Goal: Transaction & Acquisition: Purchase product/service

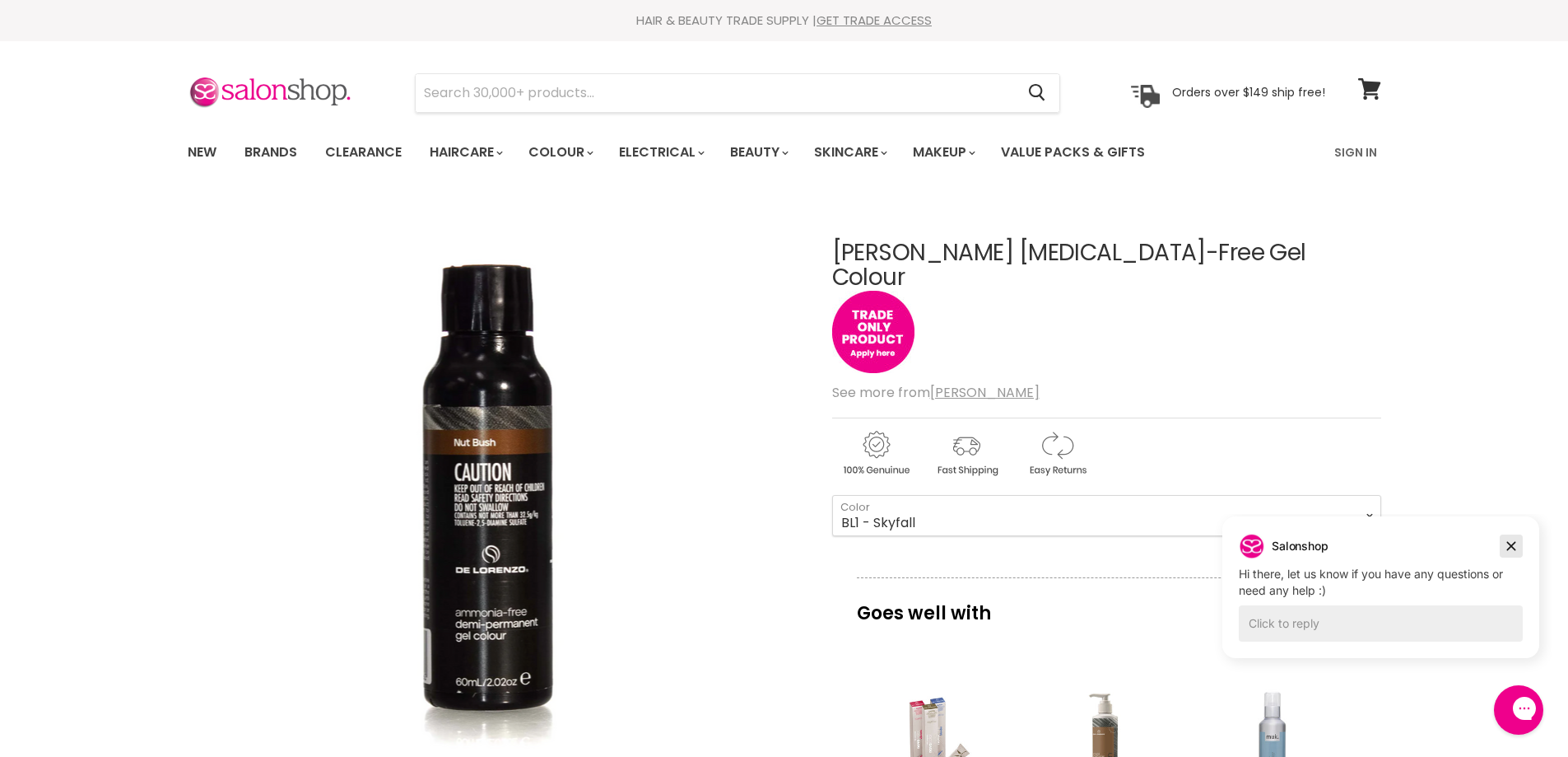
click at [1510, 546] on icon "Dismiss campaign" at bounding box center [1511, 546] width 16 height 20
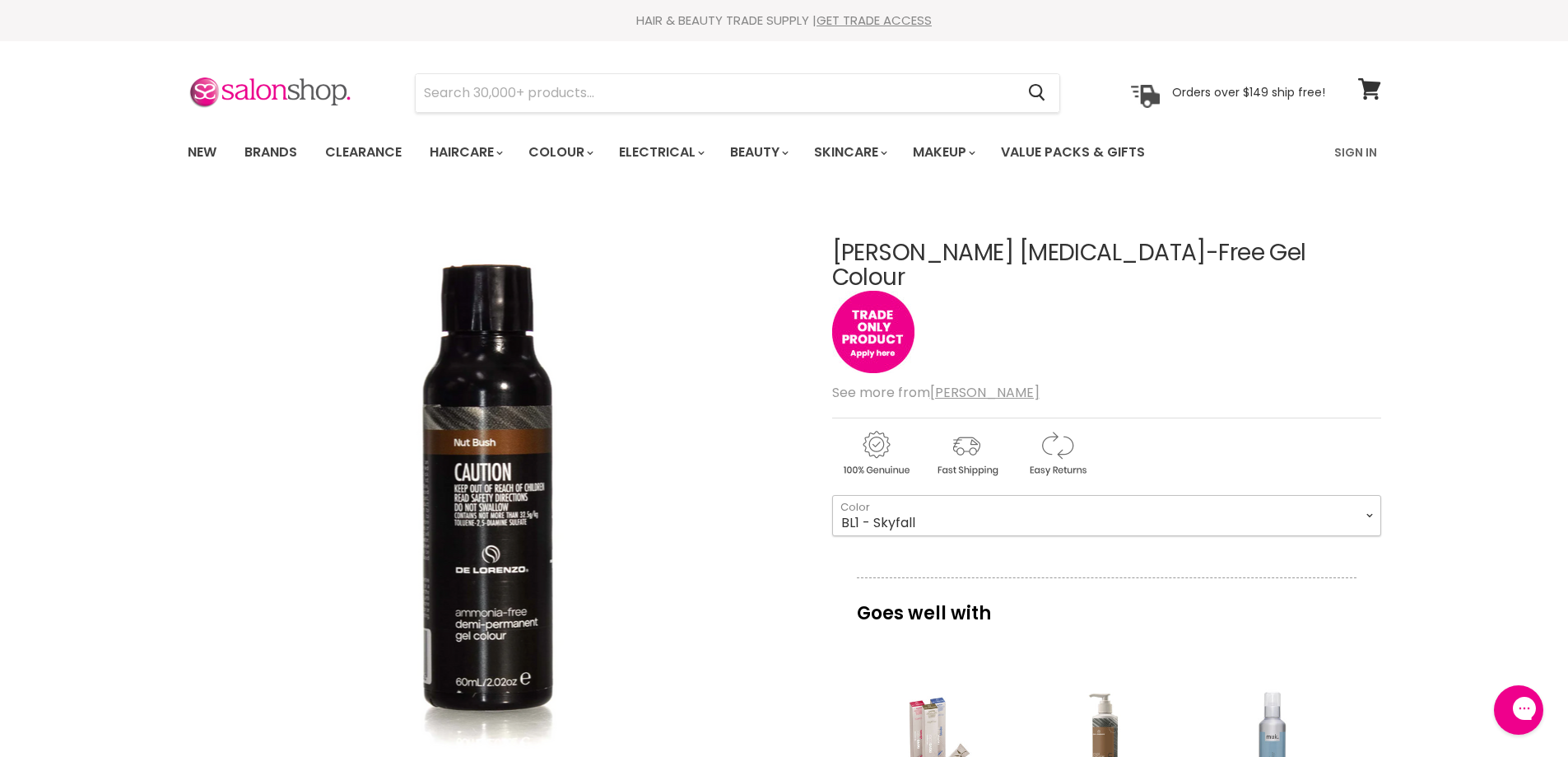
click at [1370, 495] on select "BL1 - Skyfall BL9 -Azure Slate G9 - Salty Grain GI8 - Ochre K7 - [PERSON_NAME] …" at bounding box center [1107, 515] width 549 height 42
click at [833, 494] on select "BL1 - Skyfall BL9 -Azure Slate G9 - Salty Grain GI8 - Ochre K7 - [PERSON_NAME] …" at bounding box center [1107, 515] width 549 height 42
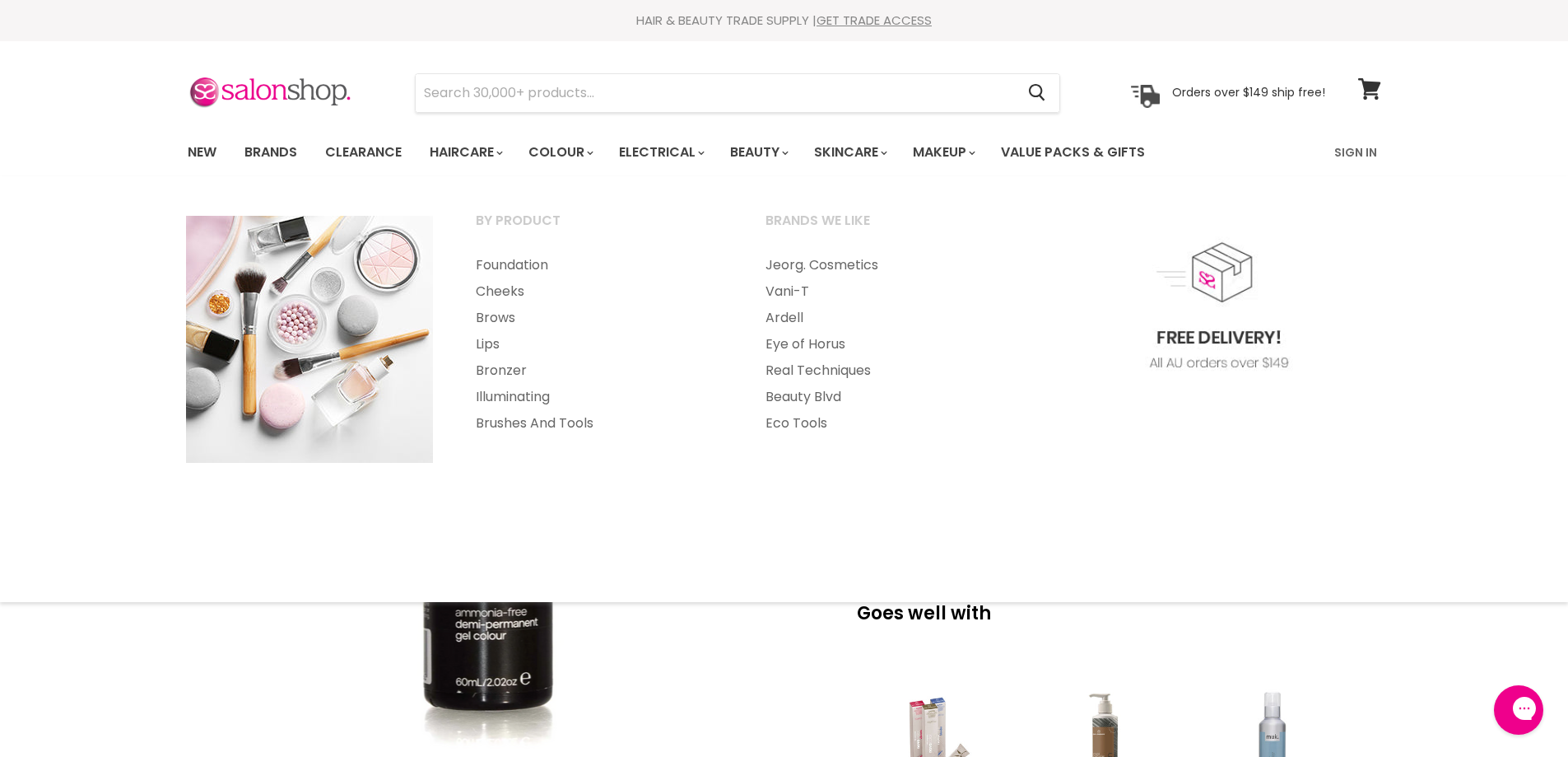
drag, startPoint x: 362, startPoint y: 508, endPoint x: 631, endPoint y: 539, distance: 270.8
click at [391, 508] on ul "By Product Foundation Cheeks Brows Lips" at bounding box center [784, 389] width 1238 height 392
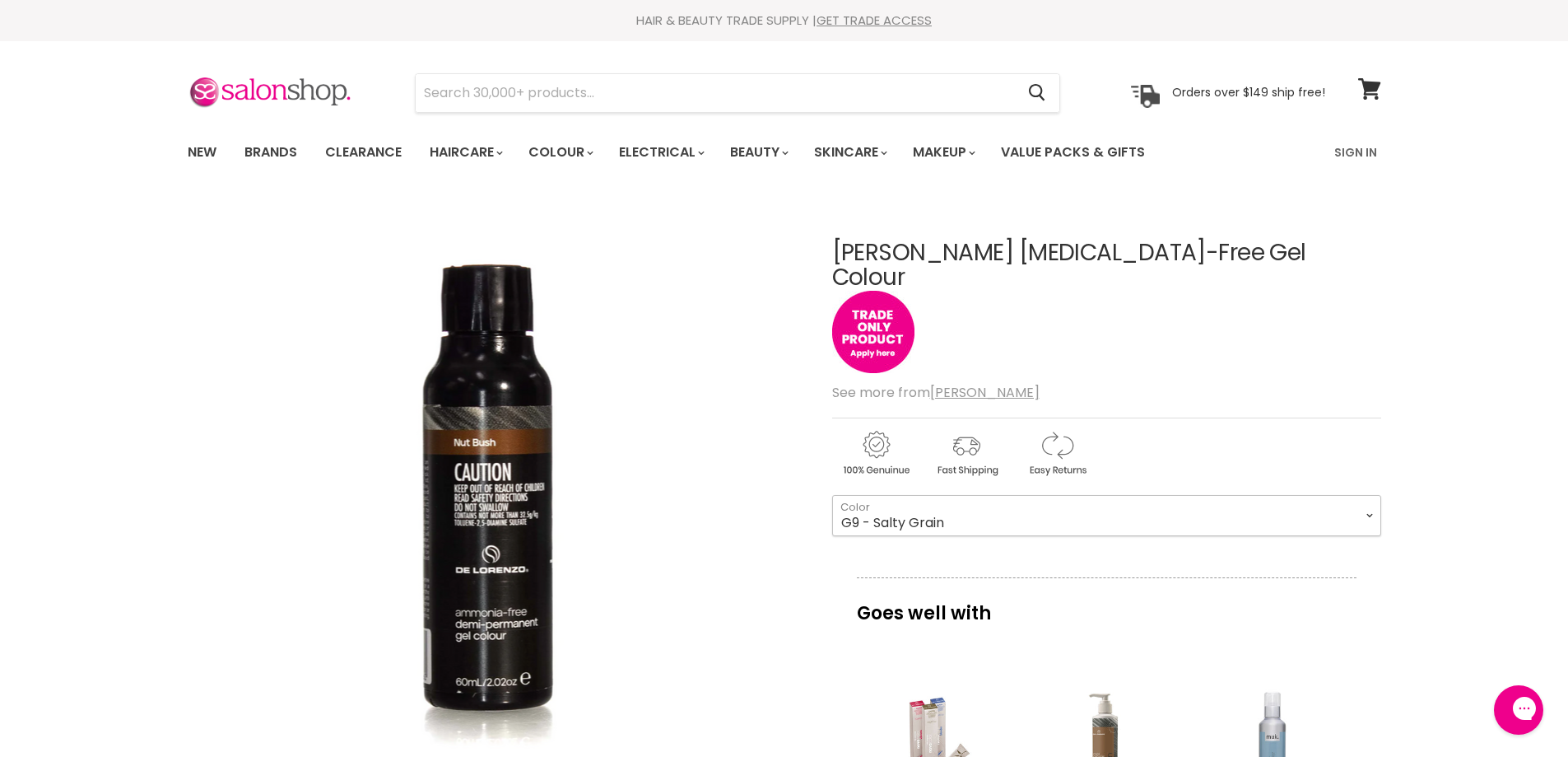
click at [1374, 494] on select "BL1 - Skyfall BL9 -Azure Slate G9 - Salty Grain GI8 - Ochre K7 - [PERSON_NAME] …" at bounding box center [1107, 515] width 549 height 42
click at [833, 494] on select "BL1 - Skyfall BL9 -Azure Slate G9 - Salty Grain GI8 - Ochre K7 - [PERSON_NAME] …" at bounding box center [1107, 515] width 549 height 42
click at [1370, 494] on select "BL1 - Skyfall BL9 -Azure Slate G9 - Salty Grain GI8 - Ochre K7 - [PERSON_NAME] …" at bounding box center [1107, 515] width 549 height 42
click at [833, 494] on select "BL1 - Skyfall BL9 -Azure Slate G9 - Salty Grain GI8 - Ochre K7 - [PERSON_NAME] …" at bounding box center [1107, 515] width 549 height 42
select select "N8 - Ancient Fig"
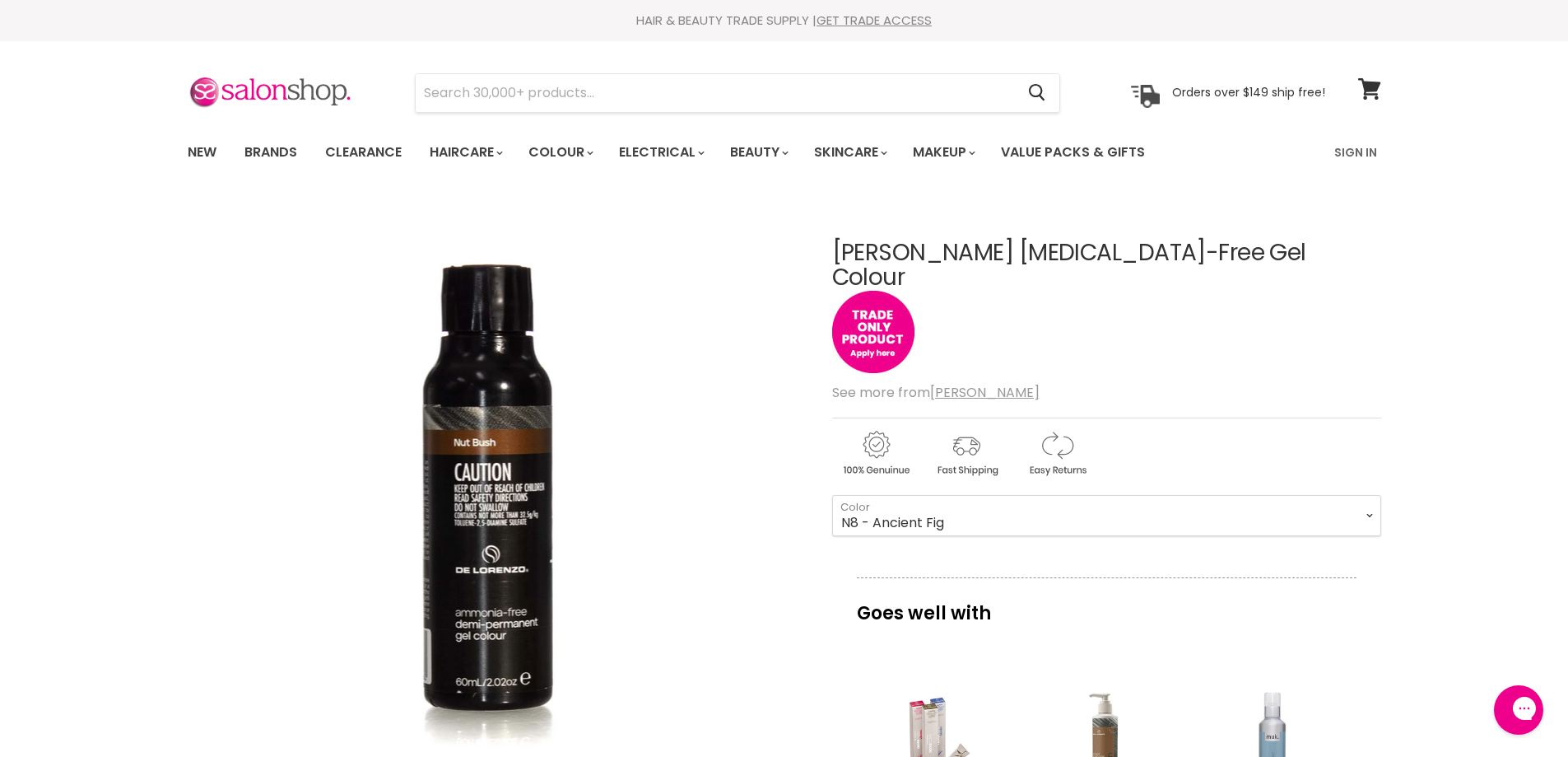
click at [693, 424] on div "Click or scroll to zoom Tap or pinch to zoom" at bounding box center [495, 507] width 615 height 615
